Goal: Information Seeking & Learning: Learn about a topic

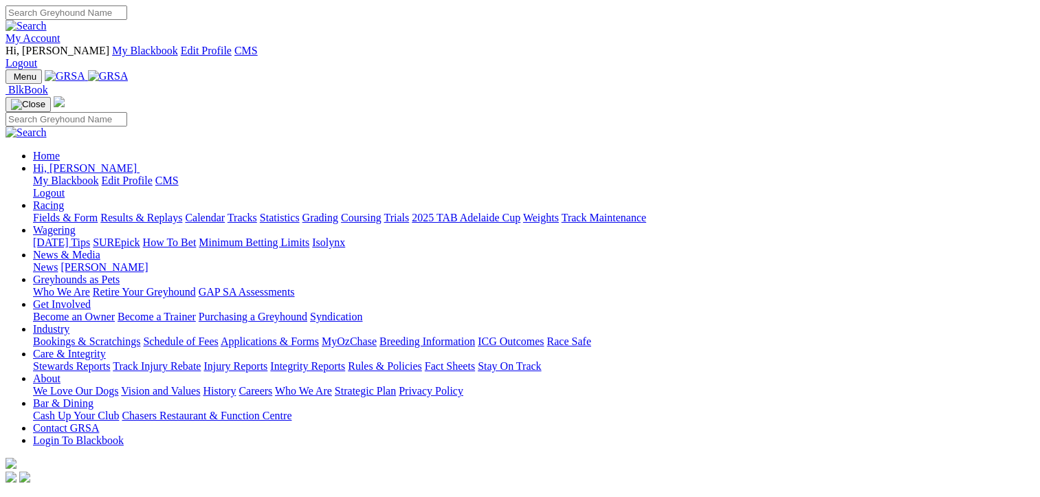
click at [64, 199] on link "Racing" at bounding box center [48, 205] width 31 height 12
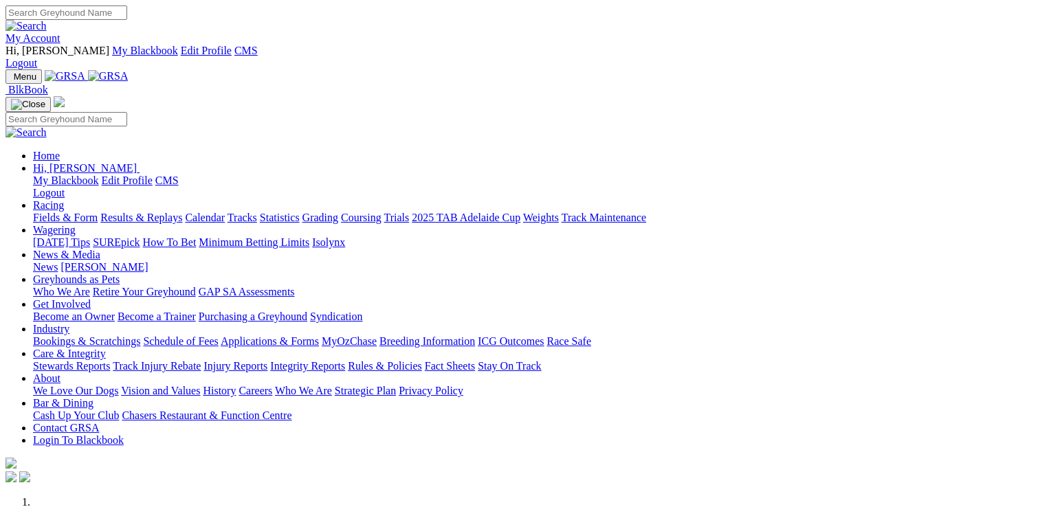
click at [64, 199] on link "Racing" at bounding box center [48, 205] width 31 height 12
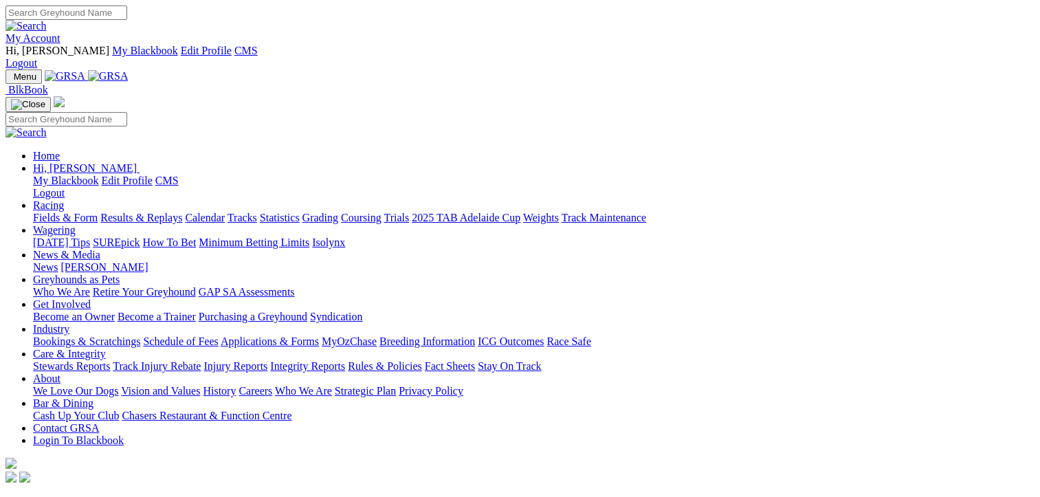
click at [64, 199] on link "Racing" at bounding box center [48, 205] width 31 height 12
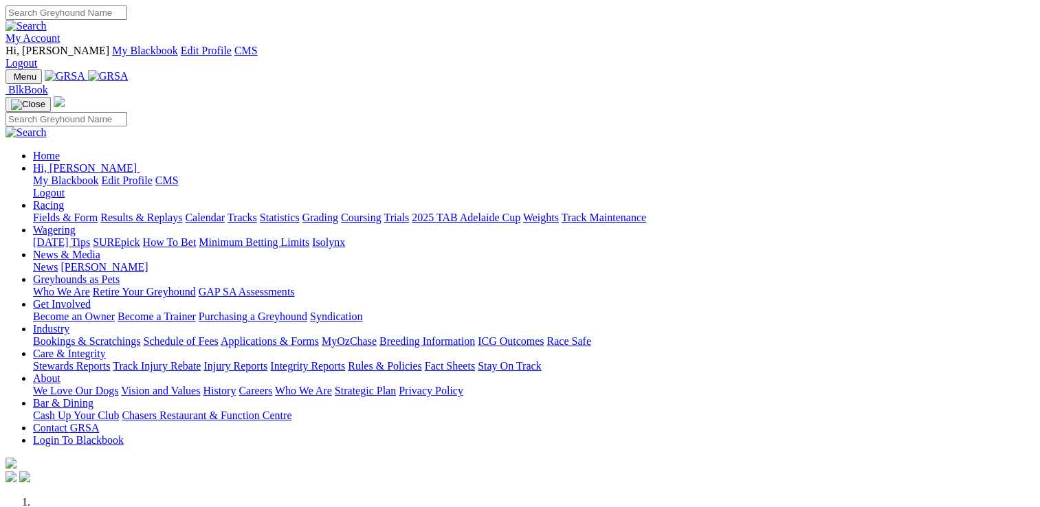
click at [64, 199] on link "Racing" at bounding box center [48, 205] width 31 height 12
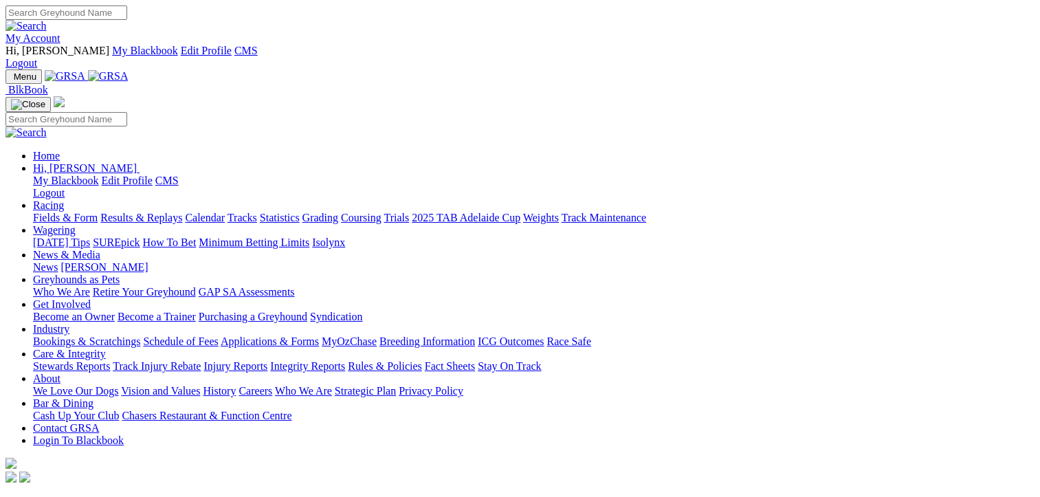
click at [165, 212] on link "Results & Replays" at bounding box center [141, 218] width 82 height 12
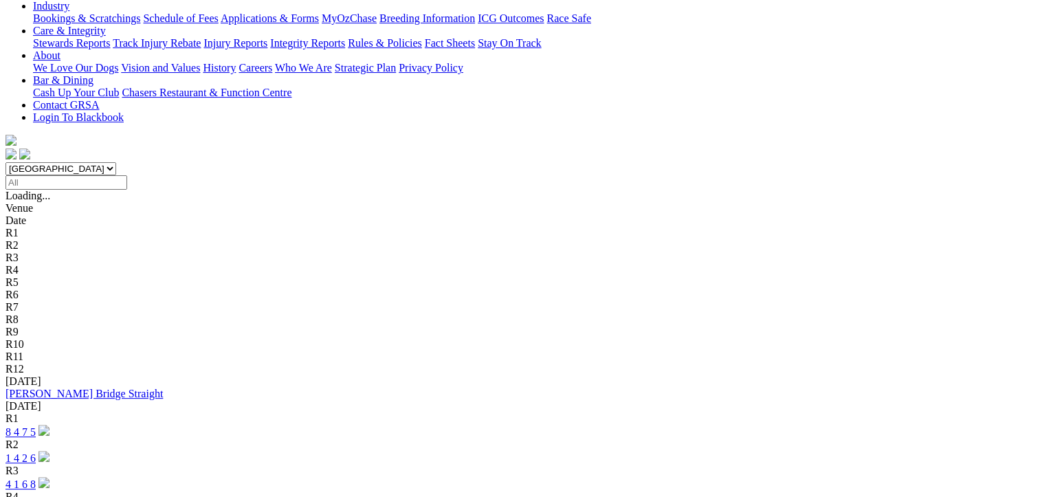
scroll to position [481, 0]
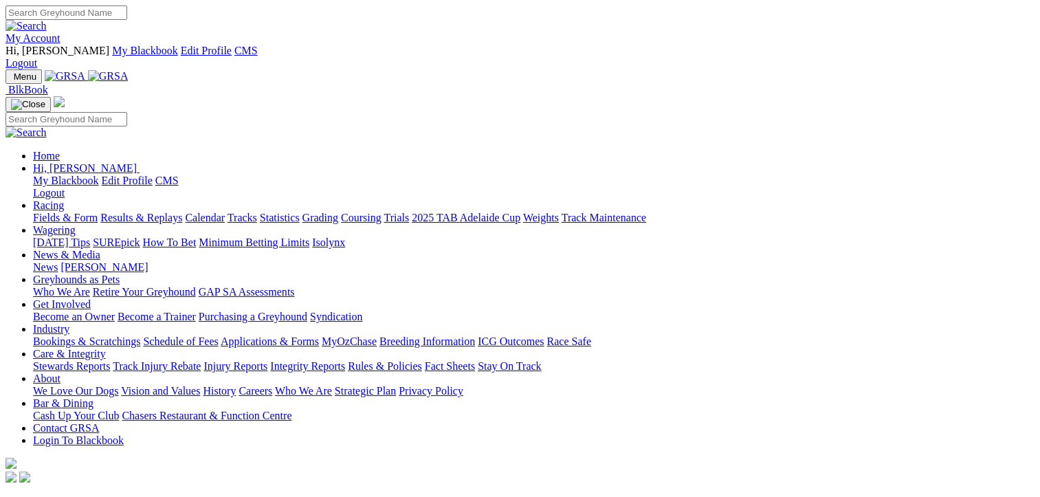
click at [257, 212] on link "Tracks" at bounding box center [242, 218] width 30 height 12
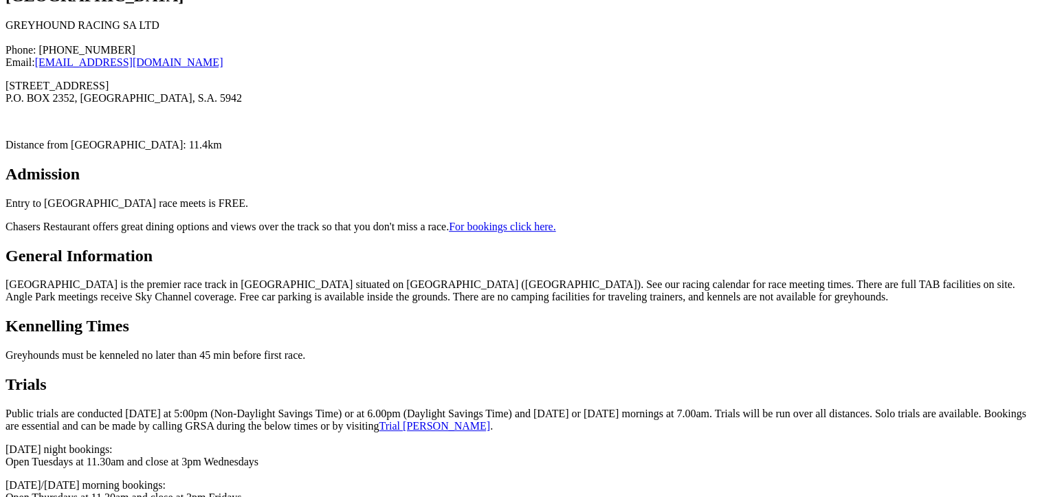
scroll to position [412, 0]
